Goal: Information Seeking & Learning: Learn about a topic

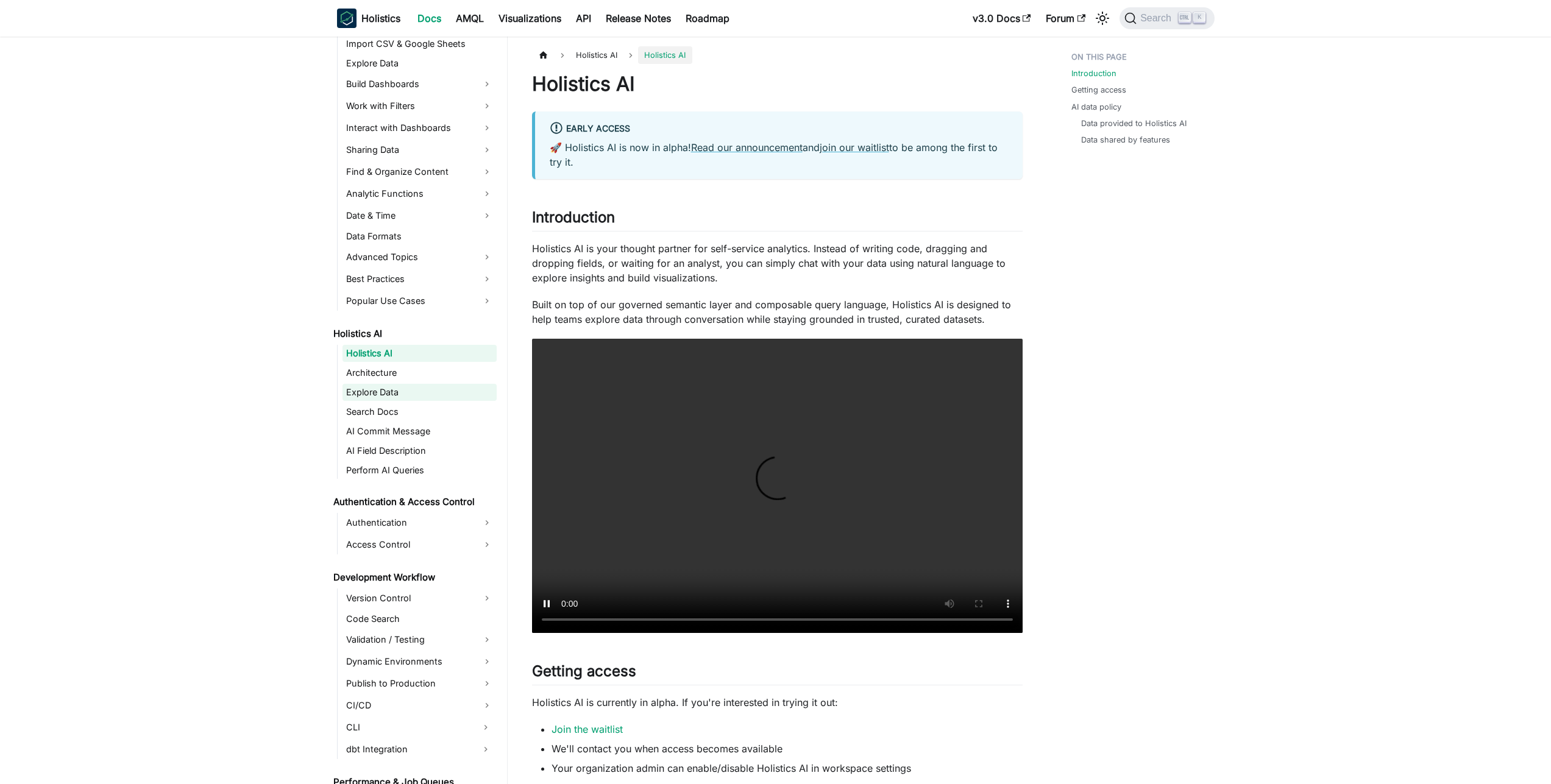
click at [387, 397] on link "Explore Data" at bounding box center [419, 392] width 154 height 17
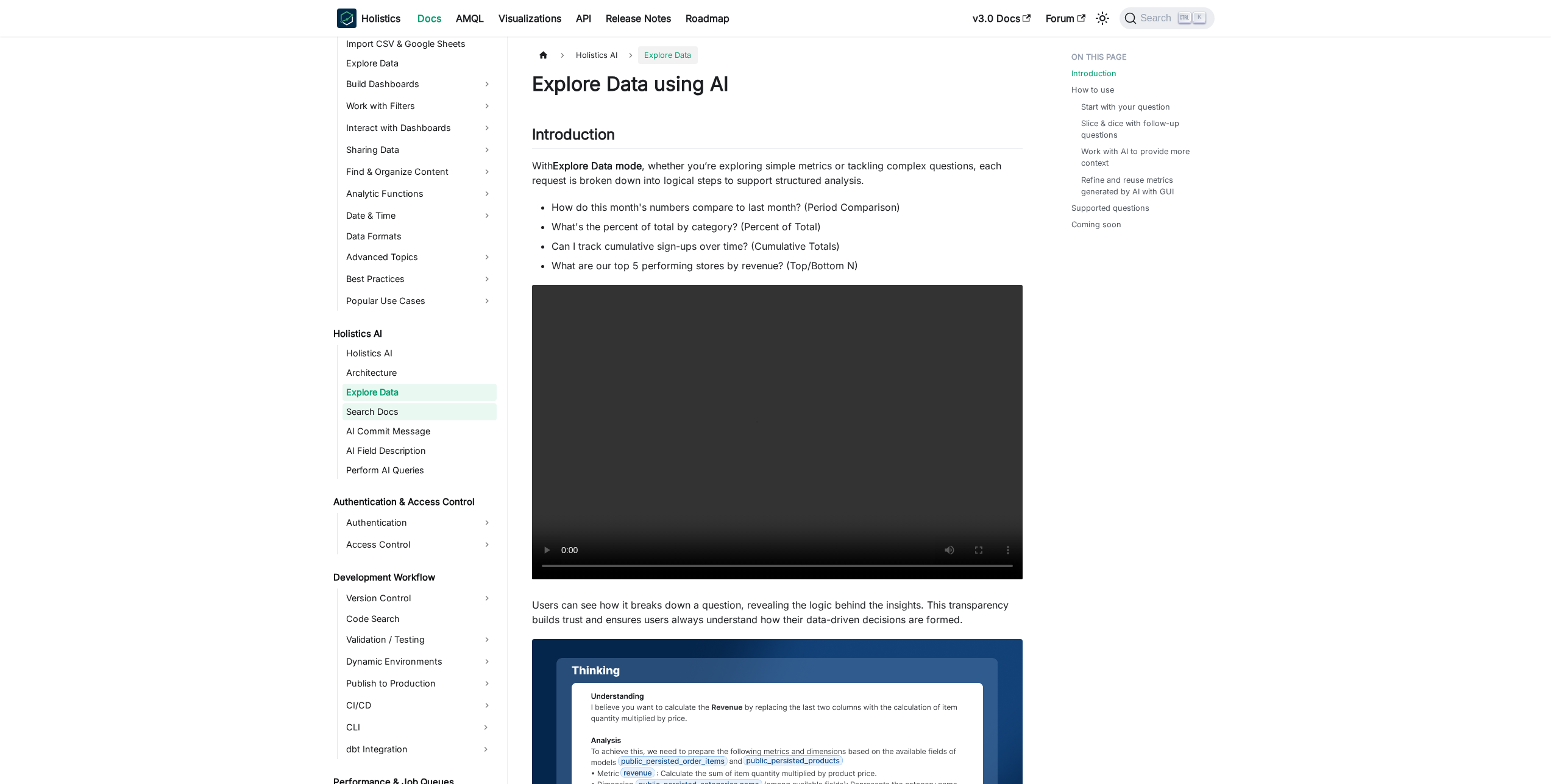
click at [385, 406] on link "Search Docs" at bounding box center [419, 411] width 154 height 17
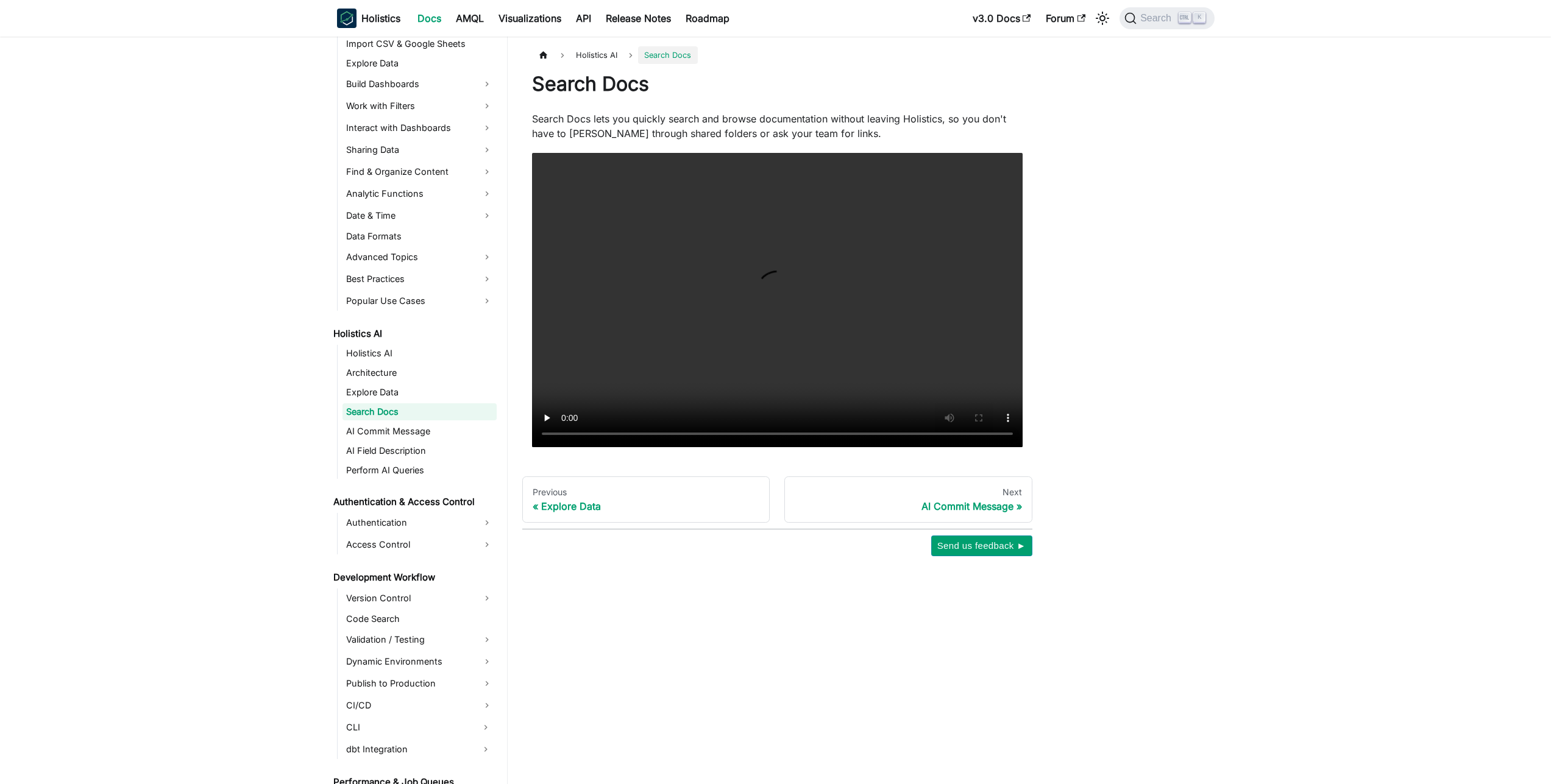
click at [383, 422] on ul "Holistics AI Architecture Explore Data Search Docs AI Commit Message AI Field D…" at bounding box center [416, 411] width 160 height 134
click at [382, 438] on link "AI Commit Message" at bounding box center [419, 430] width 154 height 17
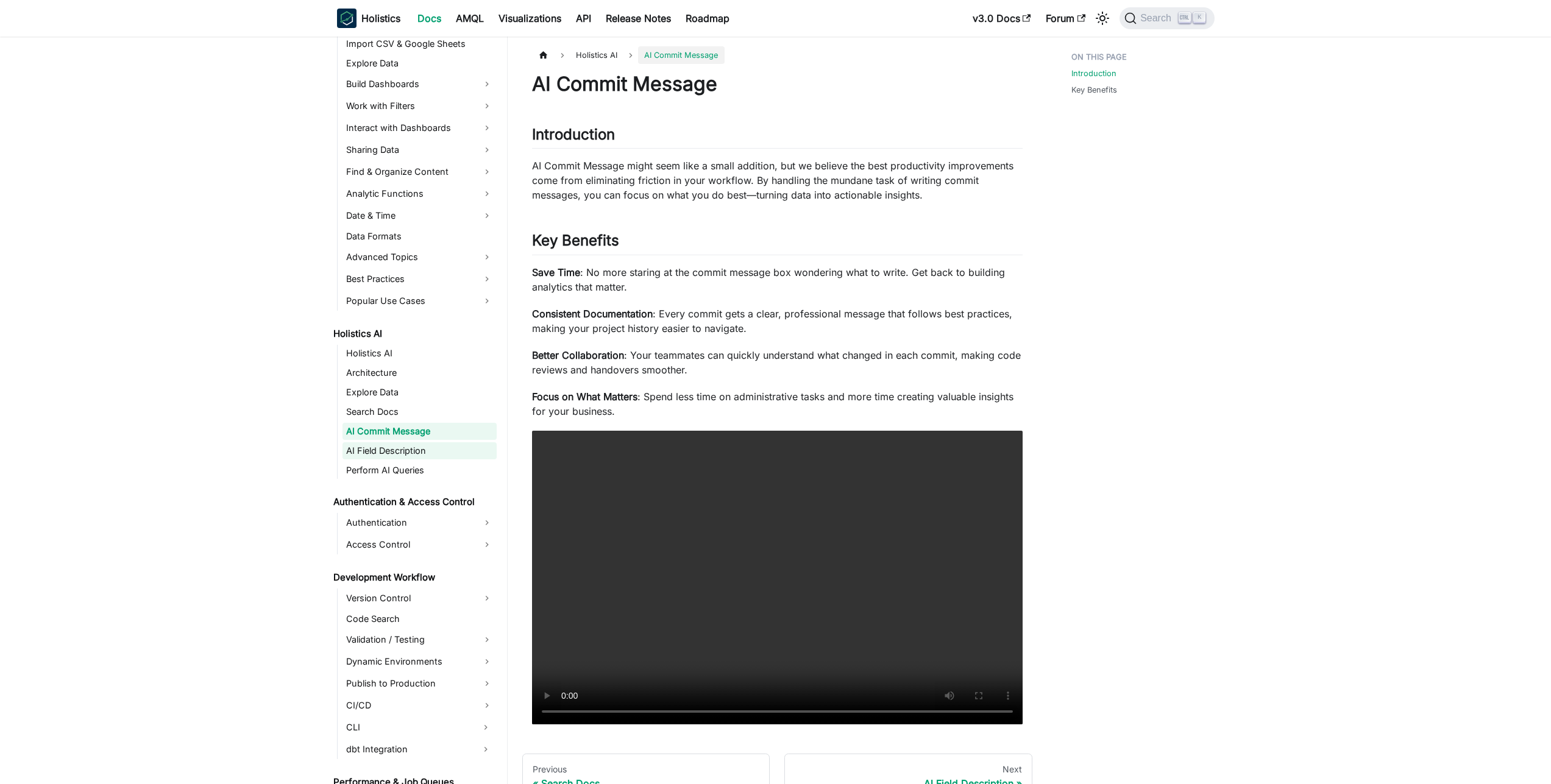
click at [380, 447] on link "AI Field Description" at bounding box center [419, 451] width 154 height 17
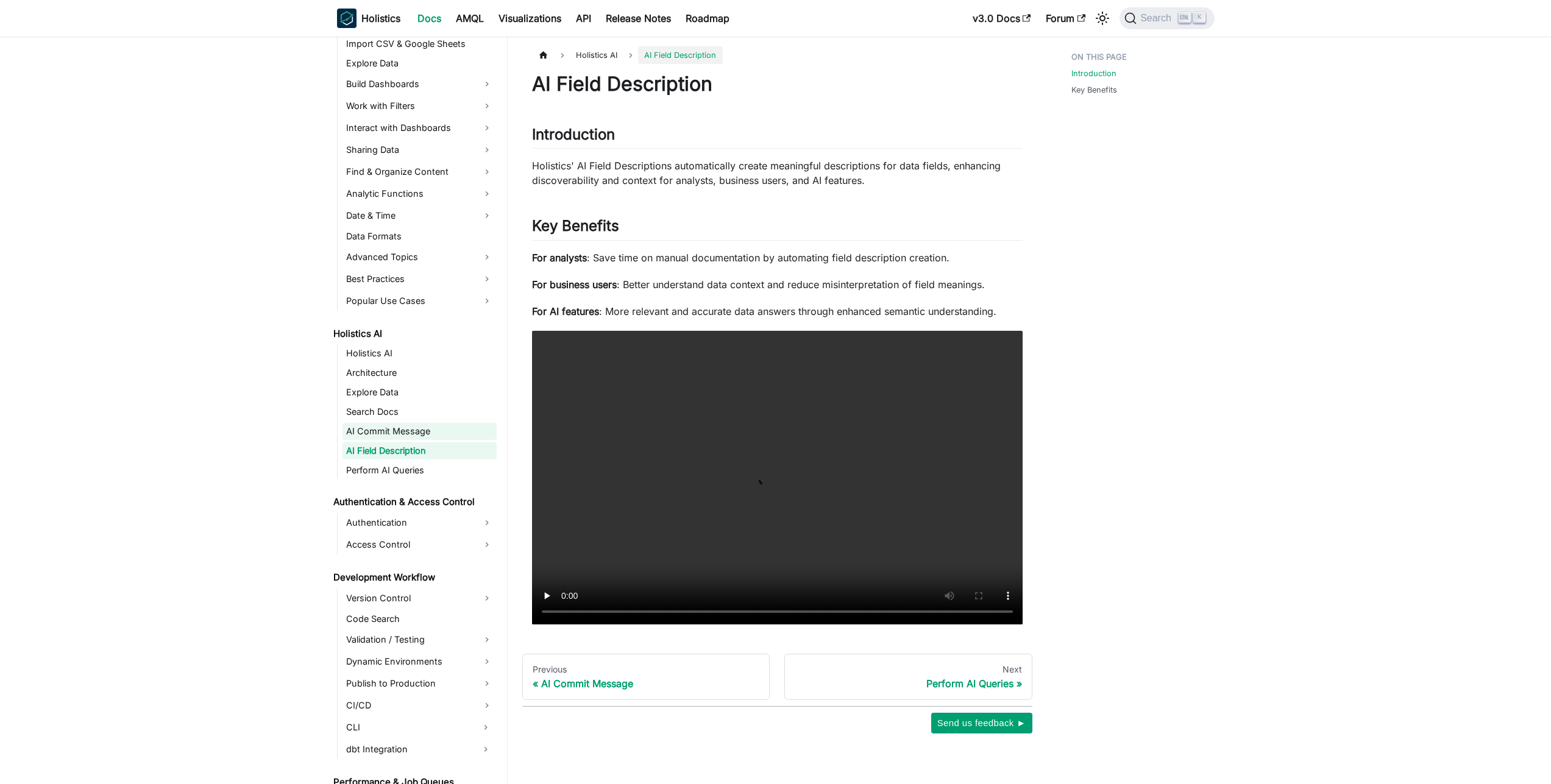
click at [385, 434] on link "AI Commit Message" at bounding box center [419, 430] width 154 height 17
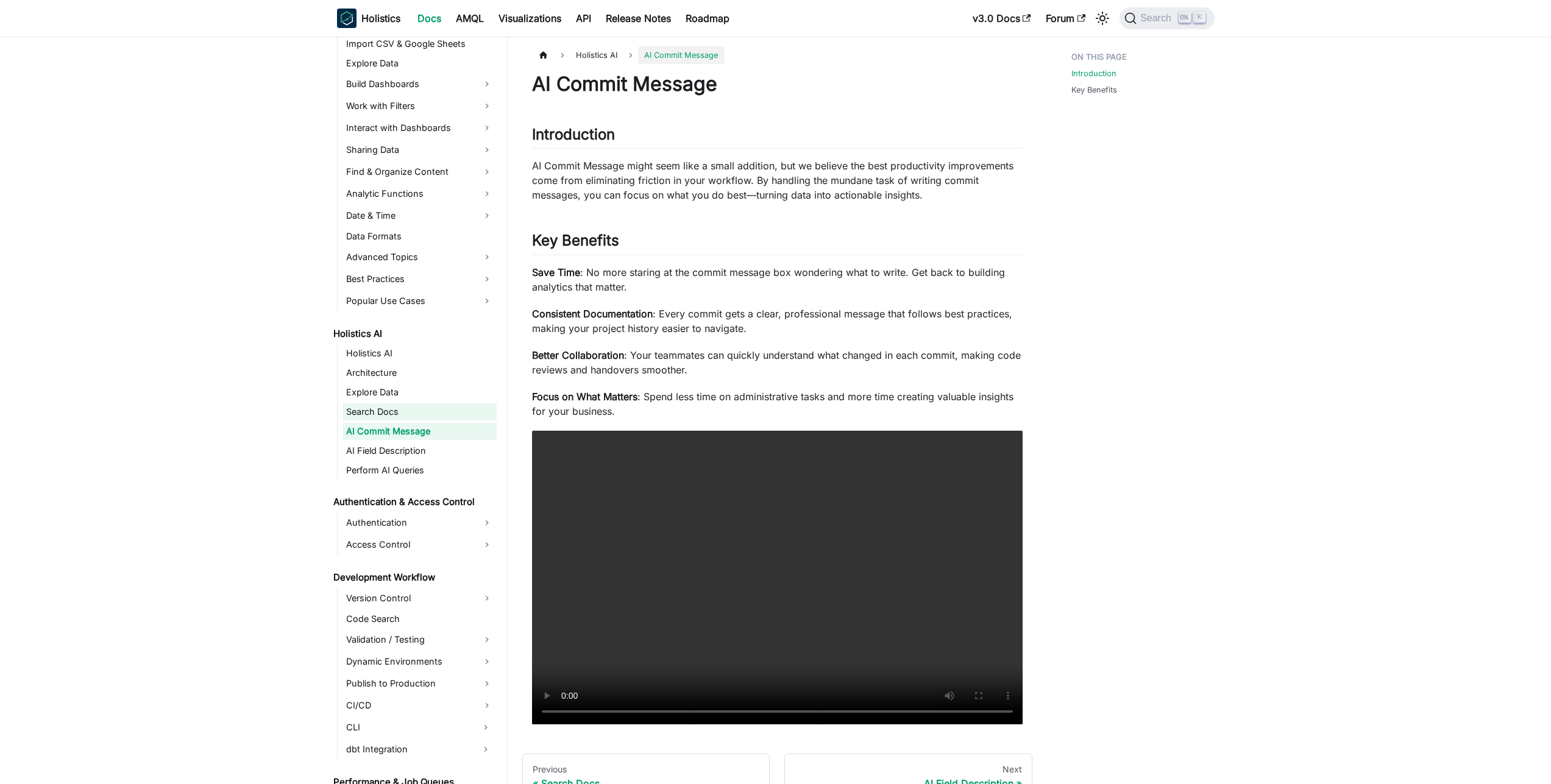
click at [391, 414] on link "Search Docs" at bounding box center [419, 411] width 154 height 17
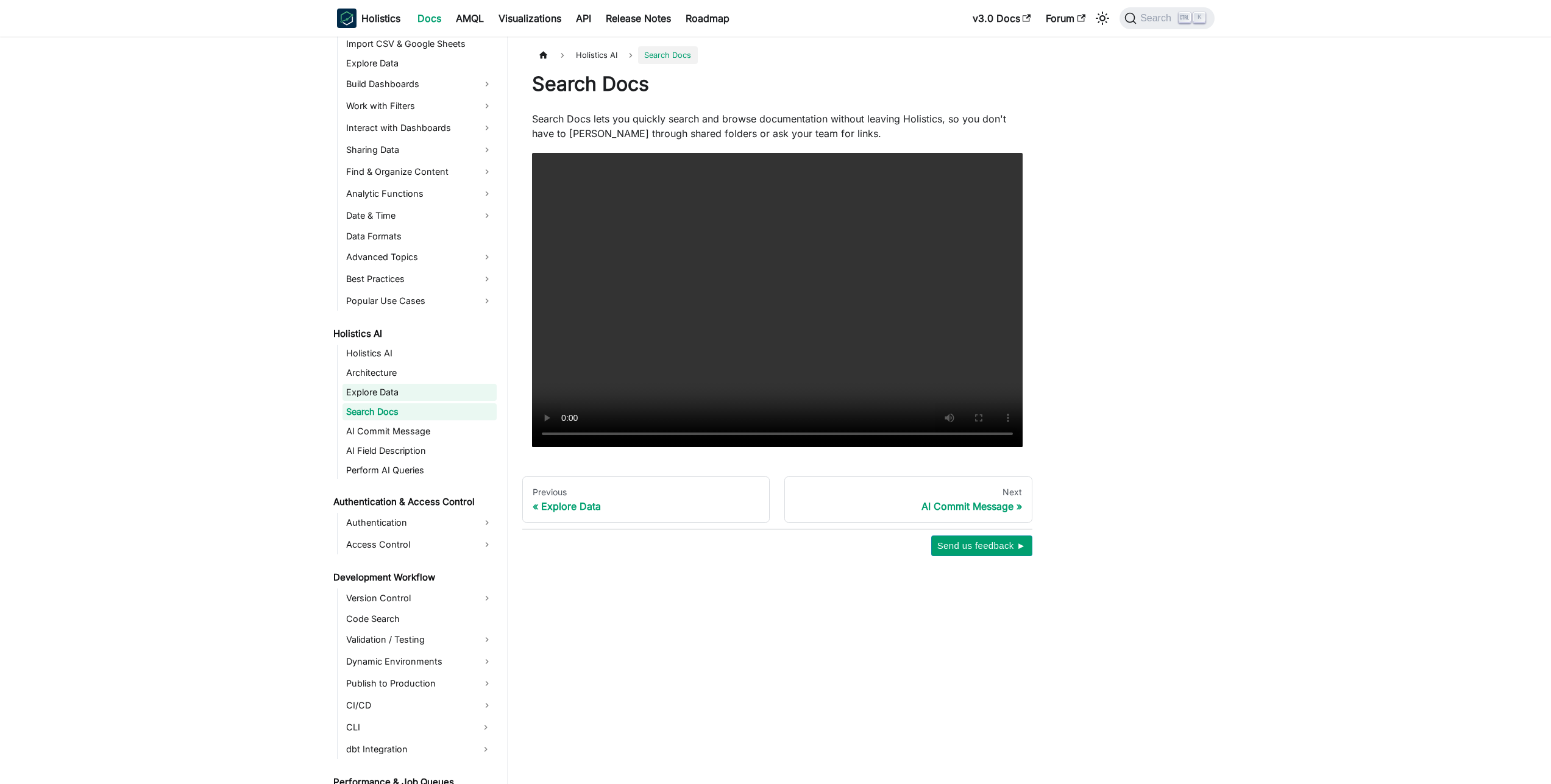
click at [399, 394] on link "Explore Data" at bounding box center [419, 392] width 154 height 17
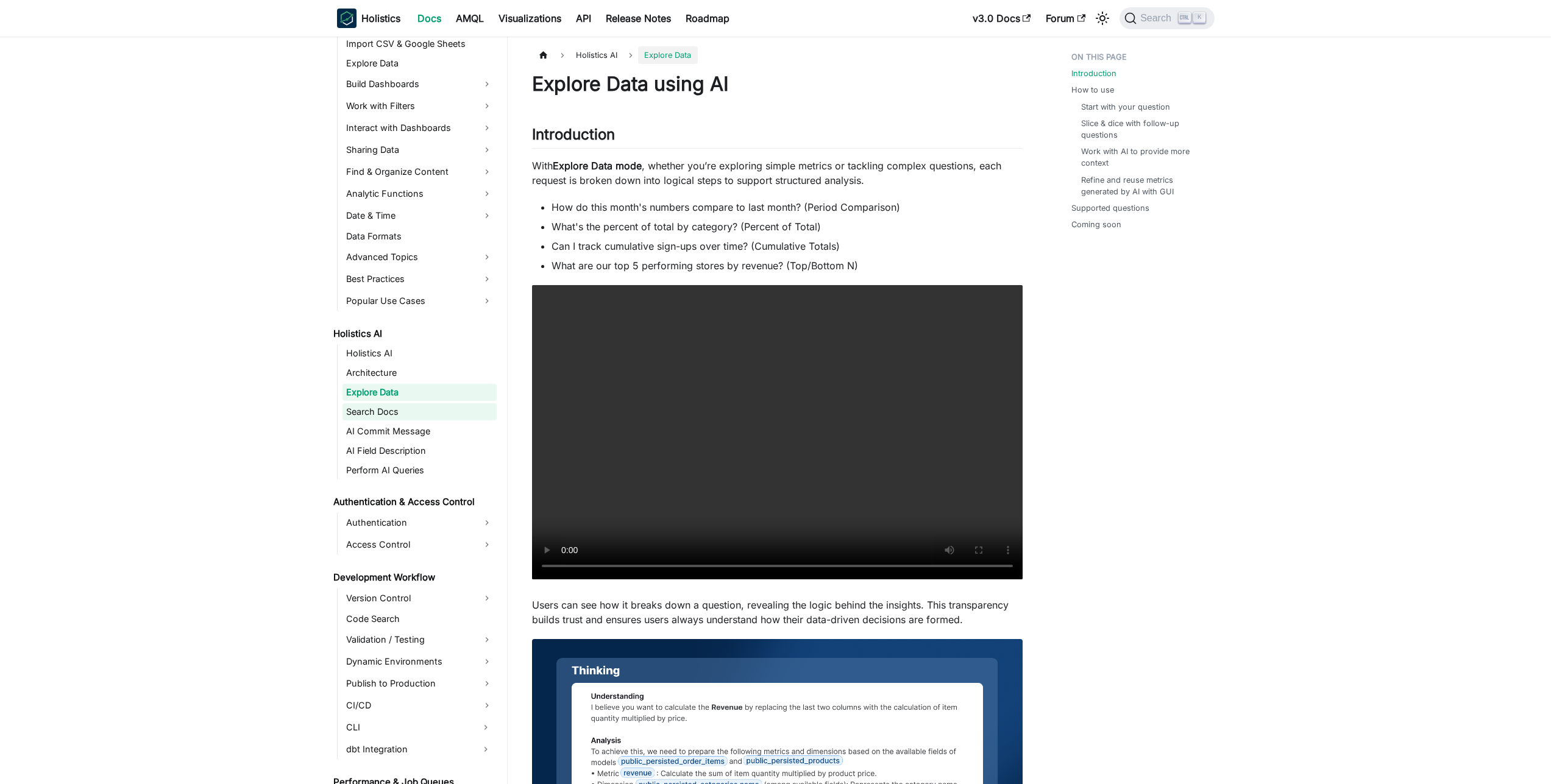
click at [397, 414] on link "Search Docs" at bounding box center [419, 411] width 154 height 17
